Goal: Task Accomplishment & Management: Manage account settings

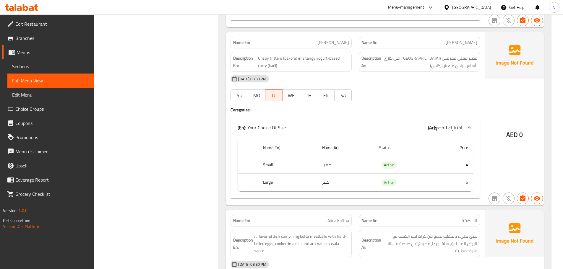
scroll to position [1648, 0]
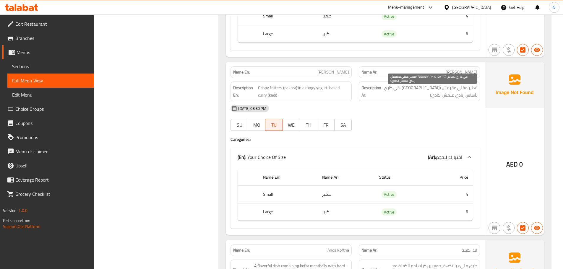
click at [437, 87] on span "فطير مقلي مقرمش ([GEOGRAPHIC_DATA]) في كاري بأساس زبادي منعش (كادي)" at bounding box center [429, 91] width 95 height 14
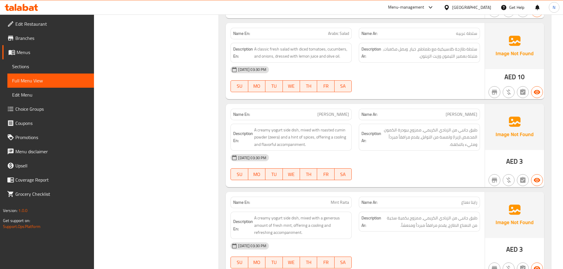
scroll to position [2239, 0]
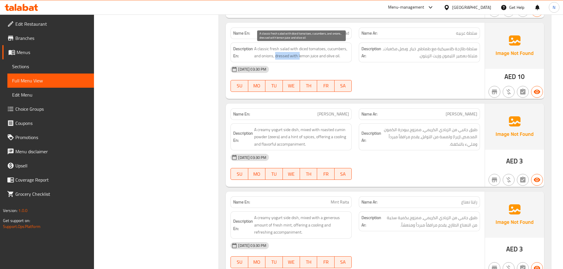
drag, startPoint x: 275, startPoint y: 54, endPoint x: 299, endPoint y: 59, distance: 24.6
click at [299, 59] on span "A classic fresh salad with diced tomatoes, cucumbers, and onions, dressed with …" at bounding box center [301, 52] width 95 height 14
click at [295, 60] on div at bounding box center [295, 60] width 0 height 0
click at [288, 53] on span "A classic fresh salad with diced tomatoes, cucumbers, and onions, dressed with …" at bounding box center [301, 52] width 95 height 14
click at [274, 57] on span "A classic fresh salad with diced tomatoes, cucumbers, and onions, dressed with …" at bounding box center [301, 52] width 95 height 14
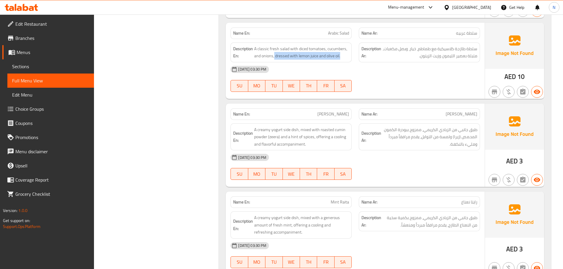
drag, startPoint x: 274, startPoint y: 56, endPoint x: 351, endPoint y: 55, distance: 76.8
click at [351, 55] on div "Description En: A classic fresh salad with diced tomatoes, cucumbers, and onion…" at bounding box center [291, 53] width 121 height 20
click at [347, 44] on div at bounding box center [347, 44] width 0 height 0
click at [427, 64] on div "[DATE] 03:30 PM" at bounding box center [355, 69] width 257 height 14
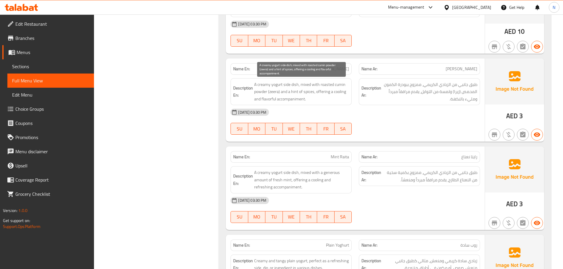
scroll to position [2268, 0]
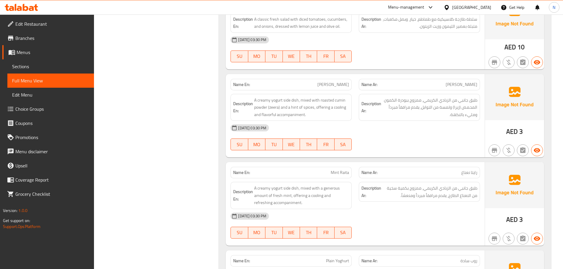
click at [343, 85] on span "[PERSON_NAME]" at bounding box center [333, 85] width 32 height 6
copy span "Raitha"
click at [347, 173] on span "Mint Raita" at bounding box center [340, 173] width 18 height 6
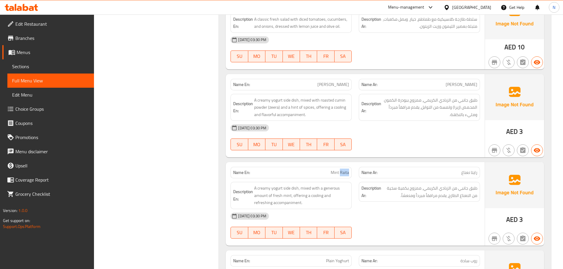
copy span "Raita"
click at [378, 111] on strong "Description Ar:" at bounding box center [371, 107] width 20 height 14
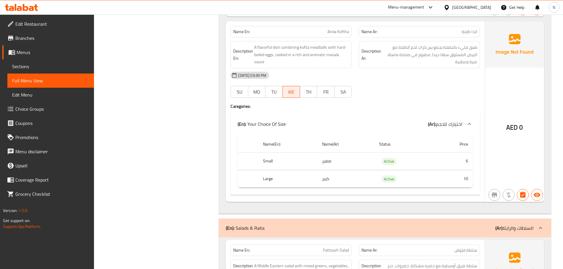
scroll to position [1854, 0]
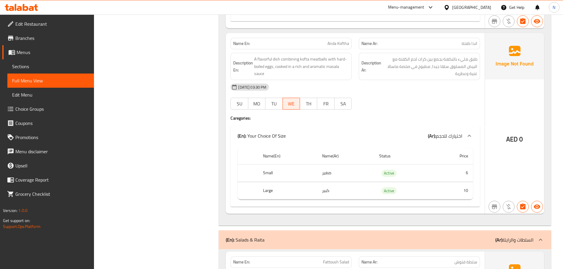
click at [343, 42] on span "Anda Koftha" at bounding box center [338, 43] width 22 height 6
copy span "Koftha"
click at [395, 99] on div "[DATE] 03:30 PM SU MO TU WE TH FR SA" at bounding box center [355, 96] width 257 height 33
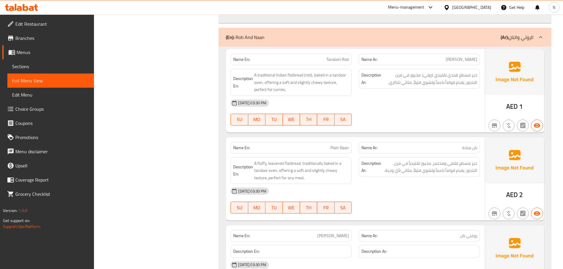
scroll to position [2978, 0]
click at [457, 175] on div "Description Ar: خبز مسطح فلافي ومختمر، مخبوز تقليدياً في فرن التندور، يقدم قوام…" at bounding box center [419, 170] width 128 height 34
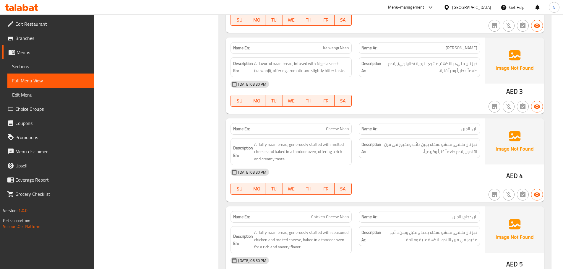
scroll to position [3332, 0]
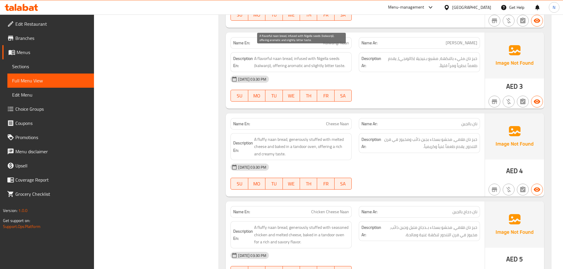
click at [317, 55] on span "A flavorful naan bread, infused with Nigella seeds (kalwanji), offering aromati…" at bounding box center [301, 62] width 95 height 14
click at [324, 40] on span "Kalwangi Naan" at bounding box center [336, 43] width 26 height 6
copy span "Kalwangi Naan"
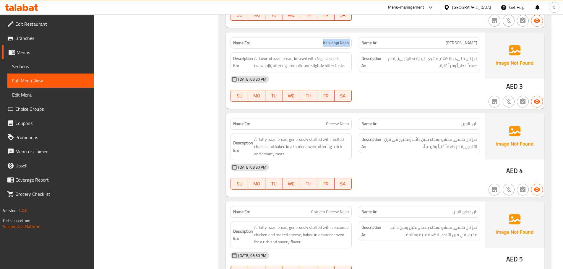
click at [21, 59] on link "Sections" at bounding box center [50, 66] width 87 height 14
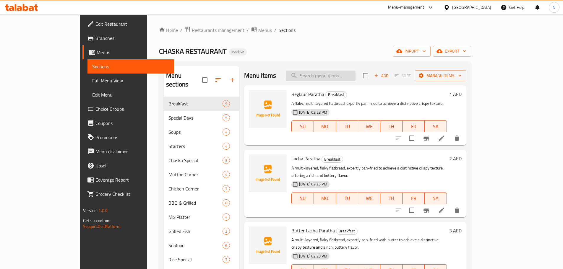
click at [347, 74] on input "search" at bounding box center [321, 76] width 70 height 10
paste input "Kalwangi Naan"
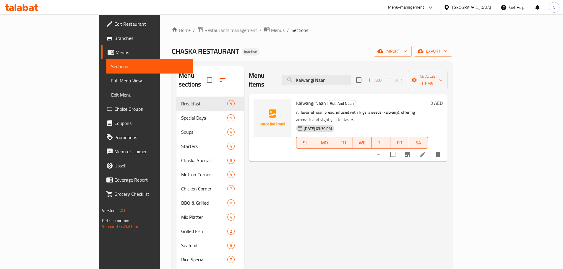
type input "Kalwangi Naan"
click at [425, 152] on icon at bounding box center [422, 154] width 5 height 5
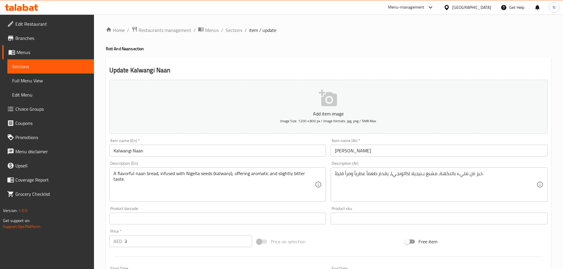
click at [202, 173] on textarea "A flavorful naan bread, infused with Nigella seeds (kalwanji), offering aromati…" at bounding box center [214, 185] width 202 height 28
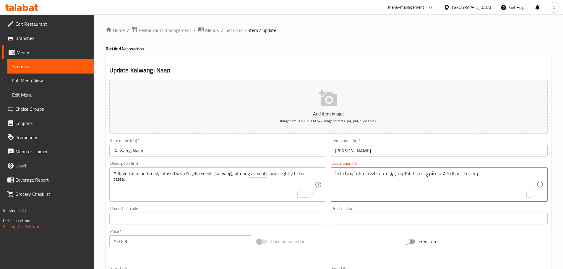
click at [422, 174] on textarea "خبز نان مليء بالنكهة، مشبع بـنيجيلا (كالونجي)، يقدم طعماً عطرياً ومراً قليلاً." at bounding box center [436, 185] width 202 height 28
paste textarea "حبوب"
click at [424, 183] on textarea "خبز نان مليء بالنكهة، مشبع بحبوب ـنيجيلا (كالونجي)، يقدم طعماً عطرياً ومراً قلي…" at bounding box center [436, 185] width 202 height 28
click at [415, 173] on textarea "خبز نان مليء بالنكهة، مشبع بحبوب ـنيجيلا (كالونجي)، يقدم طعماً عطرياً ومراً قلي…" at bounding box center [436, 185] width 202 height 28
drag, startPoint x: 420, startPoint y: 172, endPoint x: 423, endPoint y: 175, distance: 4.2
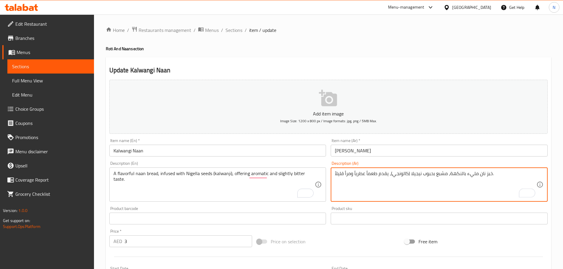
click at [417, 179] on textarea "خبز نان مليء بالنكهة، مشبع بحبوب نيجيلا (كالونجي)، يقدم طعماً عطرياً ومراً قليل…" at bounding box center [436, 185] width 202 height 28
type textarea "خبز نان مليء بالنكهة، مشبع بحبوب نيجيلا (كالونجي)، يقدم طعماً عطرياً ومراً قليل…"
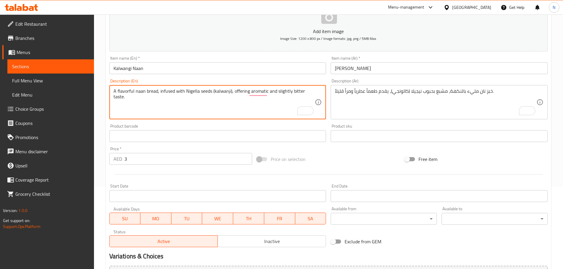
scroll to position [148, 0]
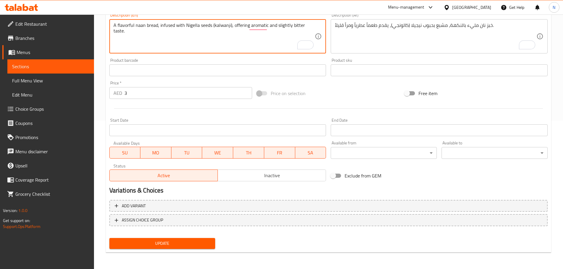
click at [207, 243] on span "Update" at bounding box center [162, 243] width 97 height 7
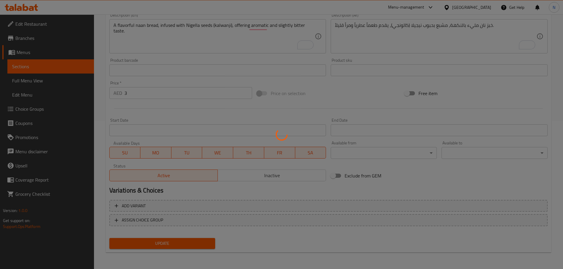
scroll to position [0, 0]
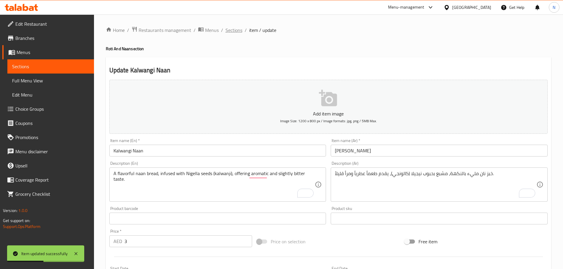
click at [235, 30] on span "Sections" at bounding box center [234, 30] width 17 height 7
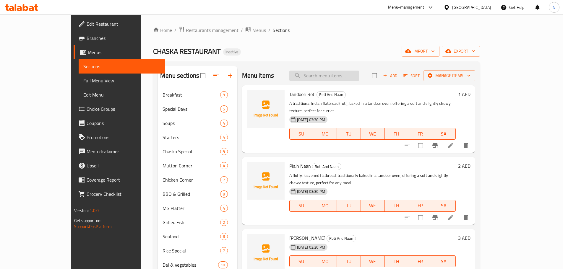
paste input "Raitha"
click at [345, 75] on input "search" at bounding box center [324, 76] width 70 height 10
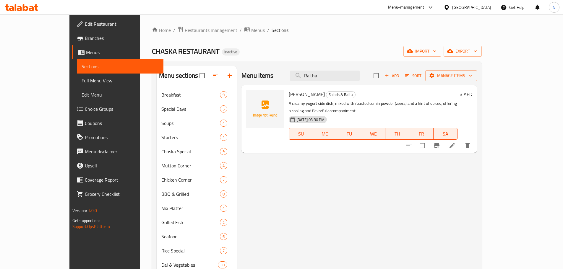
type input "Raitha"
click at [456, 142] on icon at bounding box center [452, 145] width 7 height 7
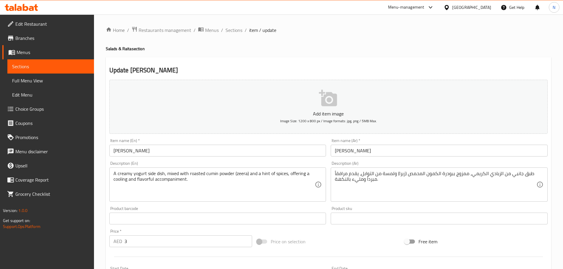
click at [132, 151] on input "[PERSON_NAME]" at bounding box center [217, 151] width 217 height 12
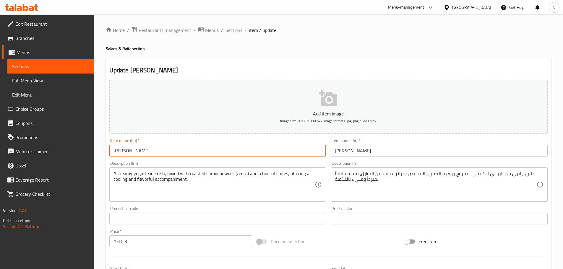
click at [132, 151] on input "[PERSON_NAME]" at bounding box center [217, 151] width 217 height 12
paste input "text"
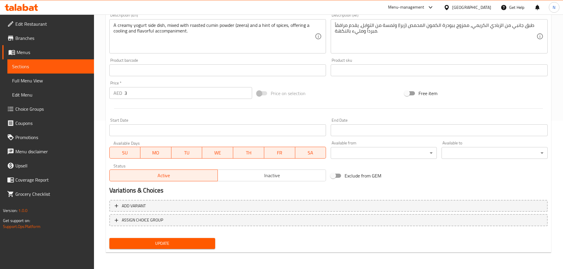
type input "[PERSON_NAME]"
click at [160, 243] on span "Update" at bounding box center [162, 243] width 97 height 7
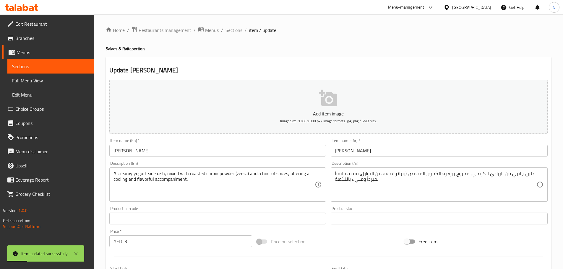
click at [201, 49] on h4 "Salads & Raita section" at bounding box center [328, 49] width 445 height 6
click at [236, 32] on span "Sections" at bounding box center [234, 30] width 17 height 7
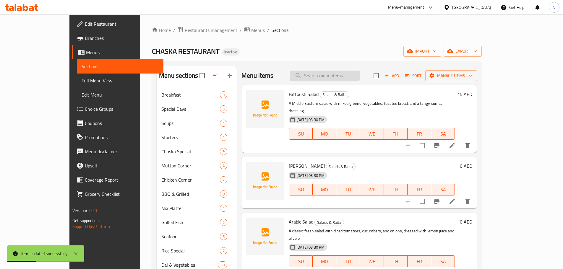
click at [323, 74] on input "search" at bounding box center [325, 76] width 70 height 10
paste input "Koftha"
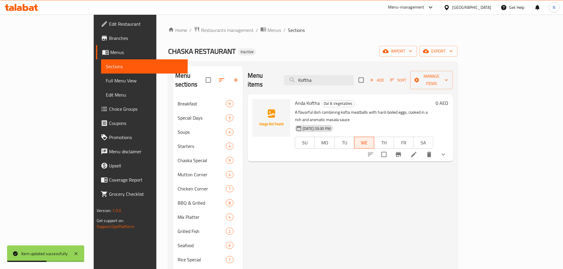
type input "Koftha"
click at [417, 151] on icon at bounding box center [413, 154] width 7 height 7
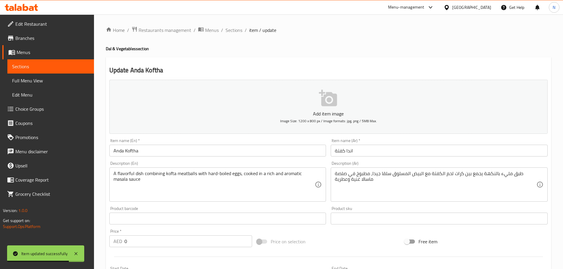
click at [136, 152] on input "Anda Koftha" at bounding box center [217, 151] width 217 height 12
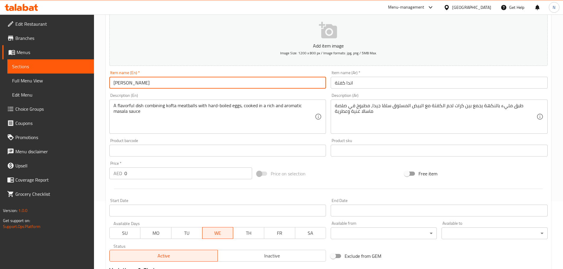
scroll to position [162, 0]
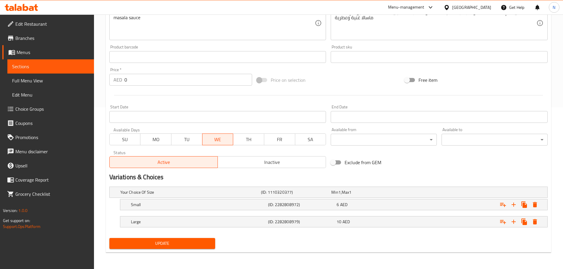
type input "[PERSON_NAME]"
click at [198, 244] on span "Update" at bounding box center [162, 243] width 97 height 7
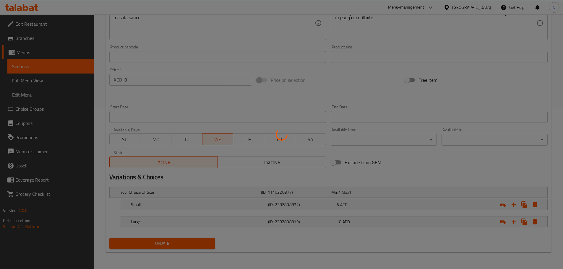
scroll to position [0, 0]
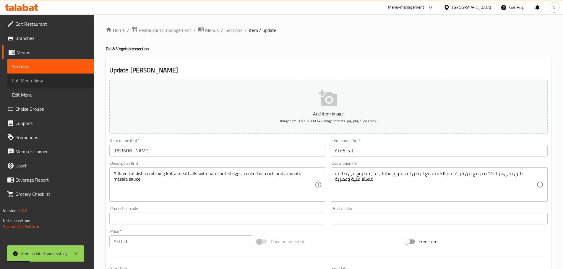
click at [50, 80] on span "Full Menu View" at bounding box center [50, 80] width 77 height 7
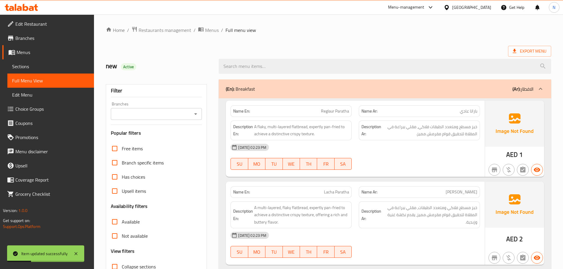
checkbox input "false"
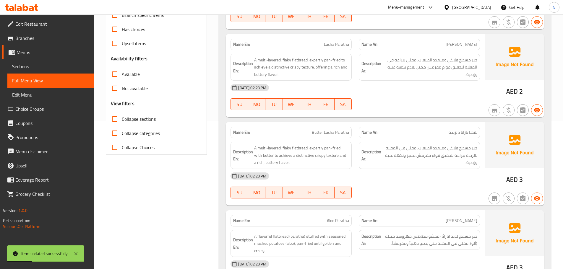
click at [115, 119] on input "Collapse sections" at bounding box center [115, 119] width 14 height 14
checkbox input "true"
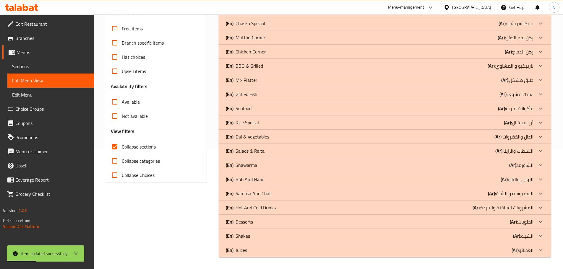
scroll to position [120, 0]
click at [543, 250] on icon at bounding box center [540, 250] width 7 height 7
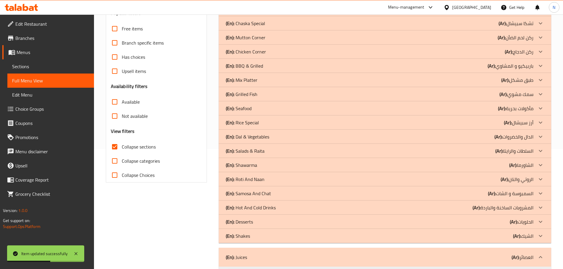
click at [541, 234] on icon at bounding box center [540, 236] width 7 height 7
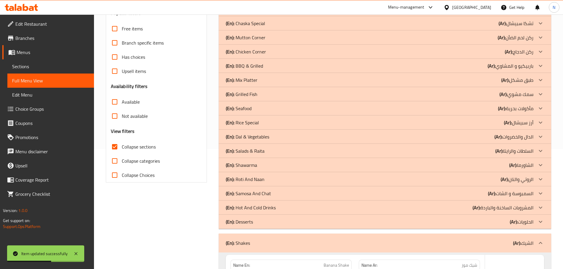
click at [541, 222] on icon at bounding box center [540, 221] width 7 height 7
click at [539, 207] on icon at bounding box center [541, 208] width 4 height 2
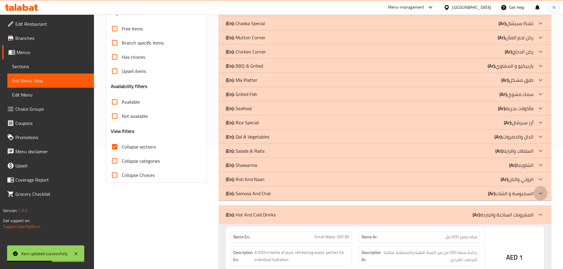
click at [541, 194] on icon at bounding box center [540, 193] width 7 height 7
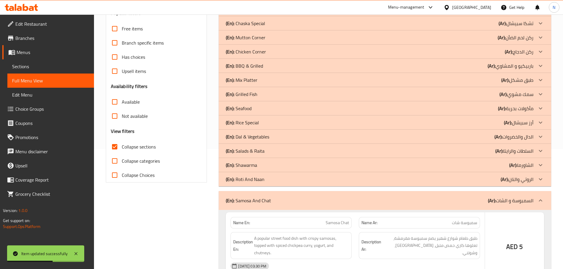
click at [541, 179] on icon at bounding box center [540, 179] width 7 height 7
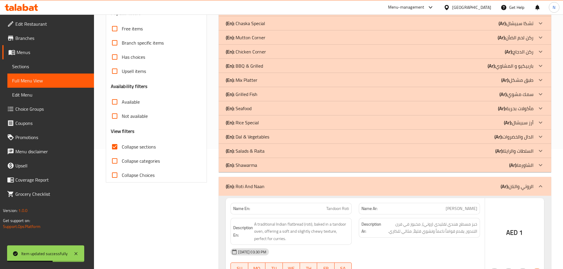
click at [540, 165] on icon at bounding box center [540, 165] width 7 height 7
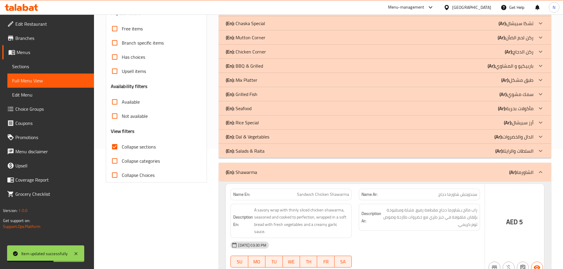
click at [541, 149] on icon at bounding box center [540, 150] width 7 height 7
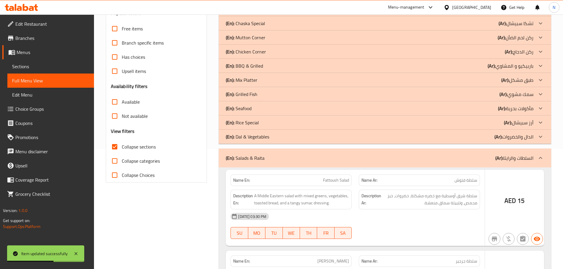
click at [541, 137] on icon at bounding box center [540, 136] width 7 height 7
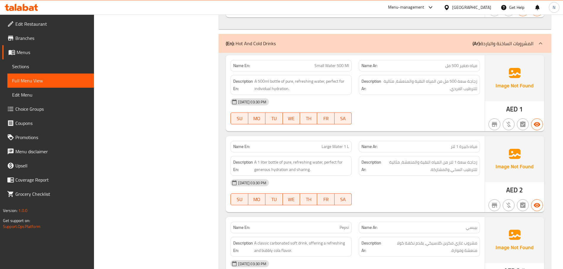
scroll to position [4524, 0]
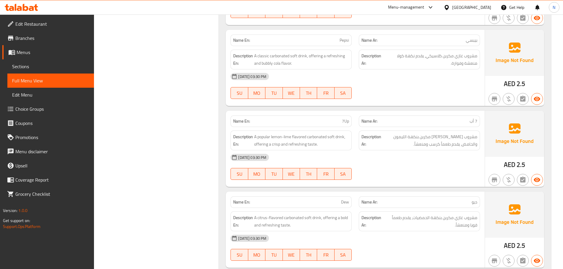
scroll to position [4701, 0]
click at [345, 118] on span "7Up" at bounding box center [345, 121] width 7 height 6
copy span "7Up"
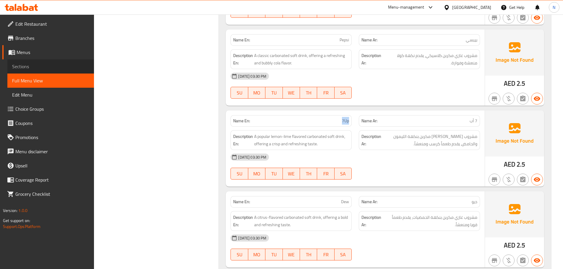
click at [24, 64] on span "Sections" at bounding box center [50, 66] width 77 height 7
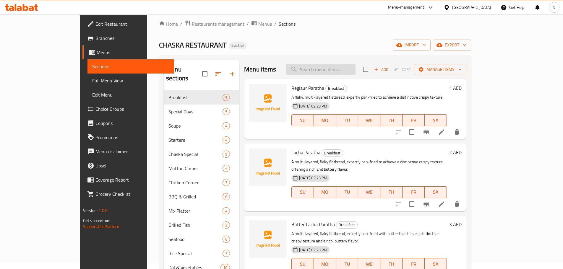
scroll to position [6, 0]
paste input "7Up"
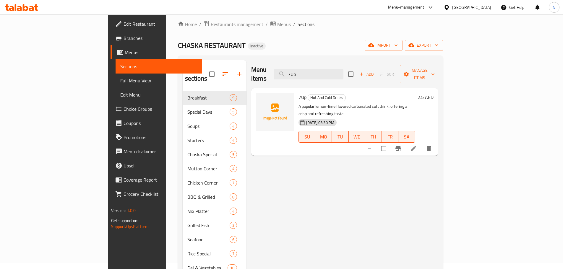
type input "7Up"
click at [417, 145] on icon at bounding box center [413, 148] width 7 height 7
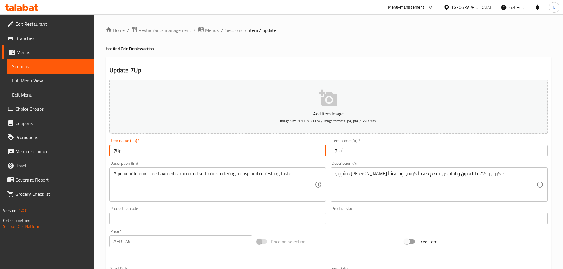
click at [115, 149] on input "7Up" at bounding box center [217, 151] width 217 height 12
type input "7 Up"
click at [337, 150] on input "7 أب" at bounding box center [439, 151] width 217 height 12
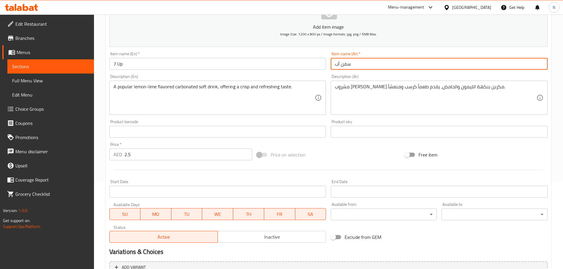
scroll to position [148, 0]
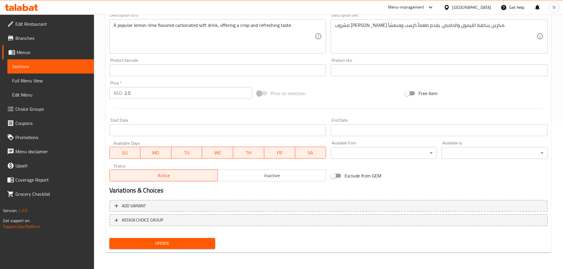
type input "سفن أب"
click at [176, 244] on span "Update" at bounding box center [162, 243] width 97 height 7
drag, startPoint x: 67, startPoint y: 82, endPoint x: 243, endPoint y: 12, distance: 189.2
click at [67, 82] on span "Full Menu View" at bounding box center [50, 80] width 77 height 7
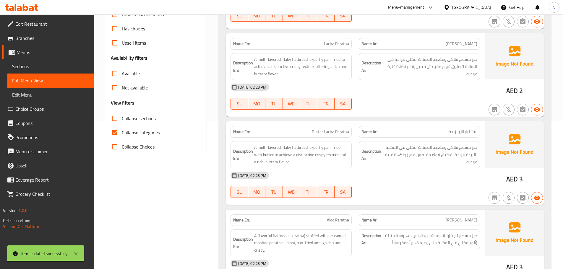
click at [116, 133] on input "Collapse categories" at bounding box center [115, 133] width 14 height 14
checkbox input "false"
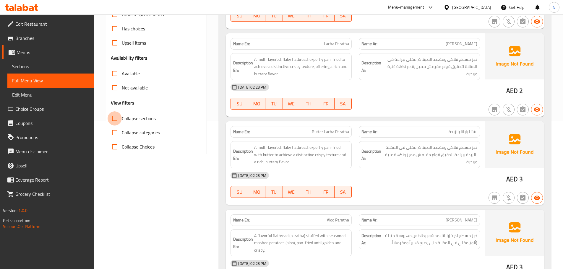
click at [116, 117] on input "Collapse sections" at bounding box center [115, 118] width 14 height 14
checkbox input "true"
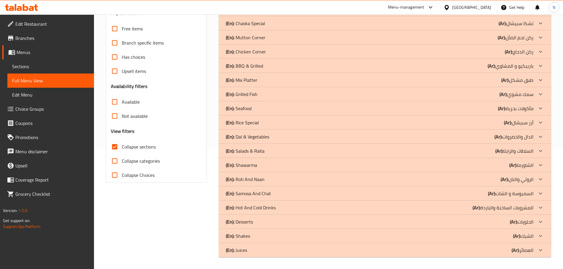
scroll to position [120, 0]
click at [539, 250] on icon at bounding box center [540, 250] width 7 height 7
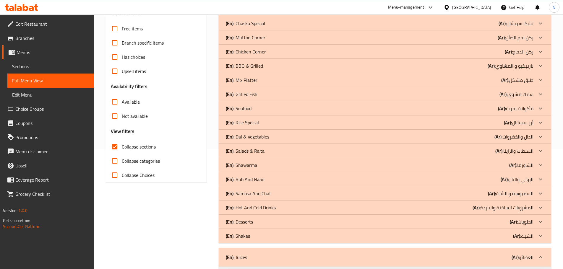
click at [541, 236] on icon at bounding box center [541, 236] width 4 height 2
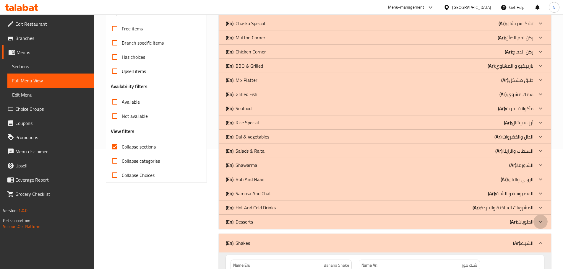
click at [540, 221] on icon at bounding box center [540, 221] width 7 height 7
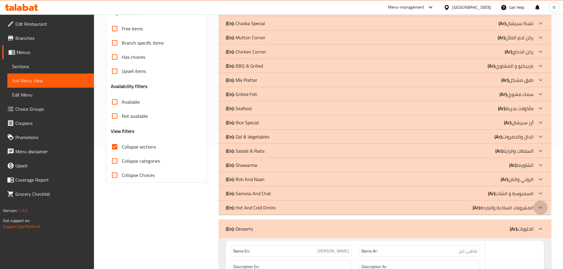
click at [540, 207] on icon at bounding box center [540, 207] width 7 height 7
click at [542, 192] on icon at bounding box center [540, 193] width 7 height 7
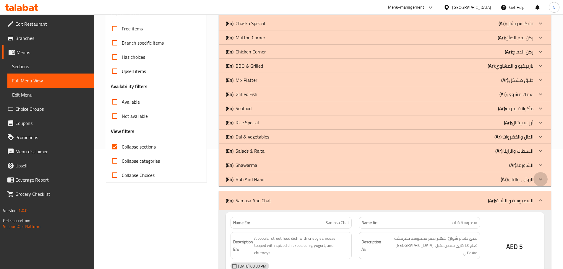
click at [540, 179] on icon at bounding box center [540, 179] width 7 height 7
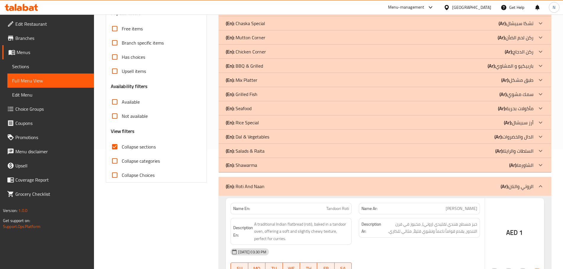
click at [539, 165] on icon at bounding box center [540, 165] width 7 height 7
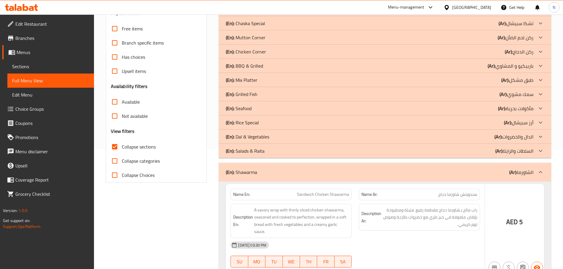
click at [542, 150] on icon at bounding box center [541, 151] width 4 height 2
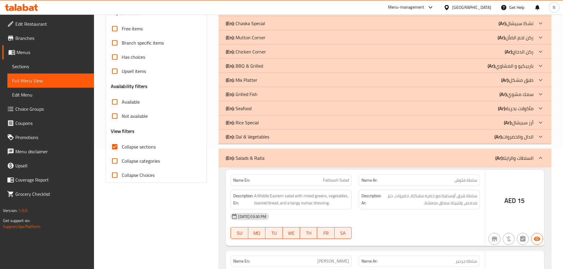
click at [541, 137] on icon at bounding box center [540, 136] width 7 height 7
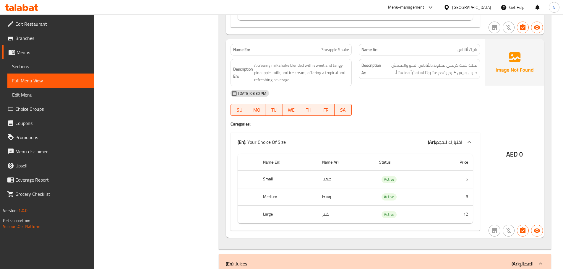
scroll to position [7125, 0]
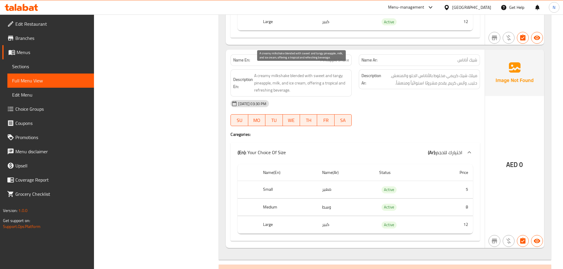
click at [305, 80] on span "A creamy milkshake blended with sweet and tangy pineapple, milk, and ice cream,…" at bounding box center [301, 83] width 95 height 22
click at [256, 86] on span "A creamy milkshake blended with sweet and tangy pineapple, milk, and ice cream,…" at bounding box center [301, 83] width 95 height 22
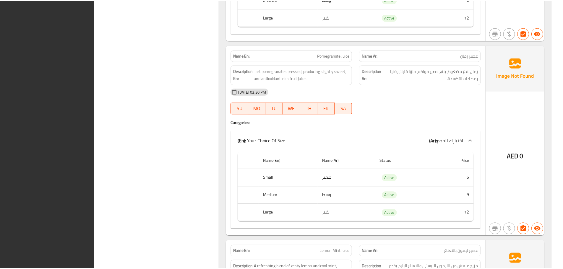
scroll to position [7734, 0]
